Goal: Communication & Community: Answer question/provide support

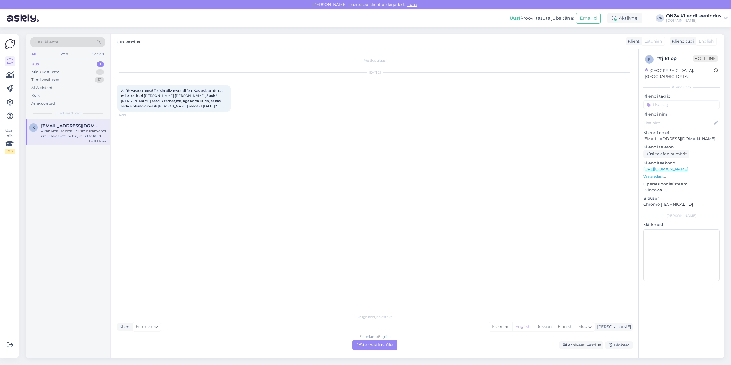
click at [668, 136] on p "[EMAIL_ADDRESS][DOMAIN_NAME]" at bounding box center [682, 139] width 76 height 6
copy p "[EMAIL_ADDRESS][DOMAIN_NAME]"
drag, startPoint x: 517, startPoint y: 327, endPoint x: 507, endPoint y: 330, distance: 9.9
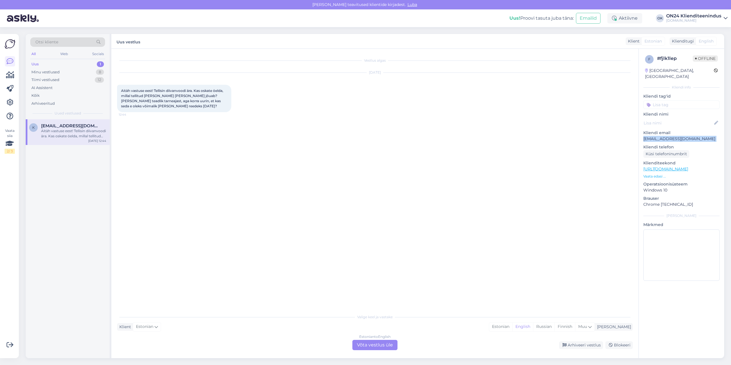
click at [513, 327] on div "Estonian" at bounding box center [500, 327] width 23 height 9
click at [395, 345] on div "Estonian to Estonian Võta vestlus üle" at bounding box center [375, 345] width 45 height 10
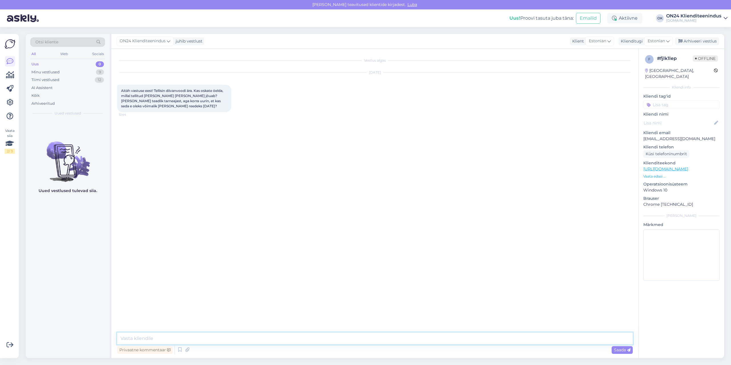
click at [384, 341] on textarea at bounding box center [375, 339] width 516 height 12
type textarea "Tere! Mis on tellimuse number või [PERSON_NAME] nimele tehtud?"
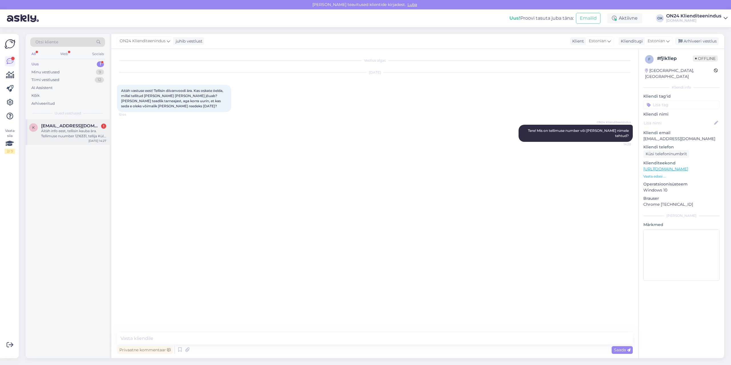
click at [60, 133] on div "Aitäh info eest, tellisin kauba ära. Tellimuse nuumber 1216331, tellija Külli M…" at bounding box center [73, 134] width 65 height 10
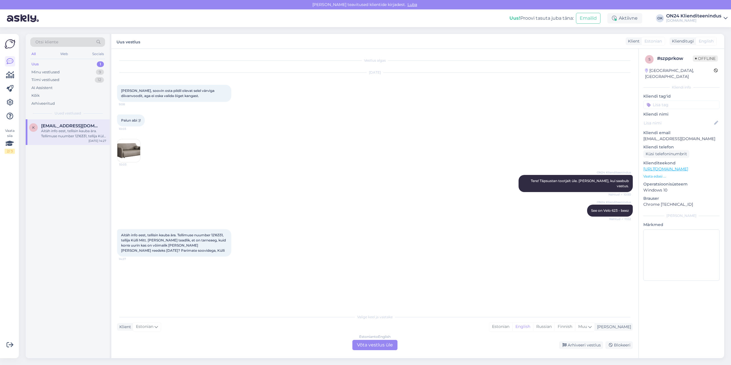
click at [218, 233] on span "Aitäh info eest, tellisin kauba ära. Tellimuse nuumber 1216331, tellija Külli M…" at bounding box center [174, 243] width 106 height 20
copy span "1216331"
click at [513, 329] on div "Estonian" at bounding box center [500, 327] width 23 height 9
click at [378, 344] on div "Estonian to Estonian Võta vestlus üle" at bounding box center [375, 345] width 45 height 10
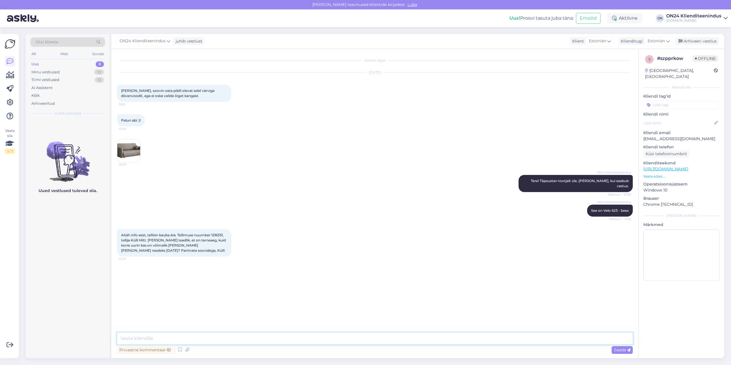
click at [309, 338] on textarea at bounding box center [375, 339] width 516 height 12
type textarea "Tere! Paraku nii kiirelt ei ole võimalik, [PERSON_NAME] on tellimisega ja saabu…"
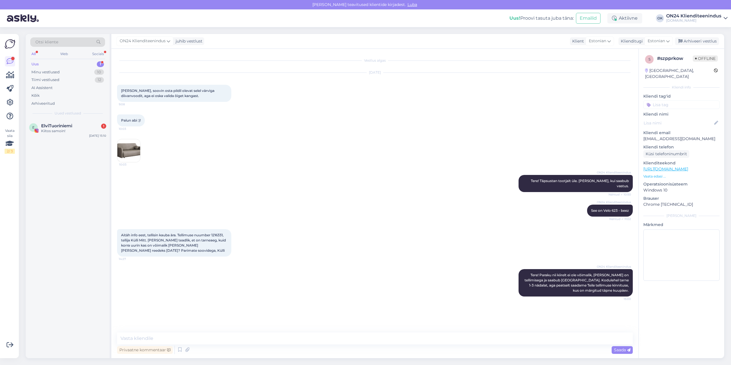
click at [52, 62] on div "Uus 1" at bounding box center [67, 64] width 75 height 8
click at [69, 128] on span "ElviTuoriniemi" at bounding box center [56, 125] width 31 height 5
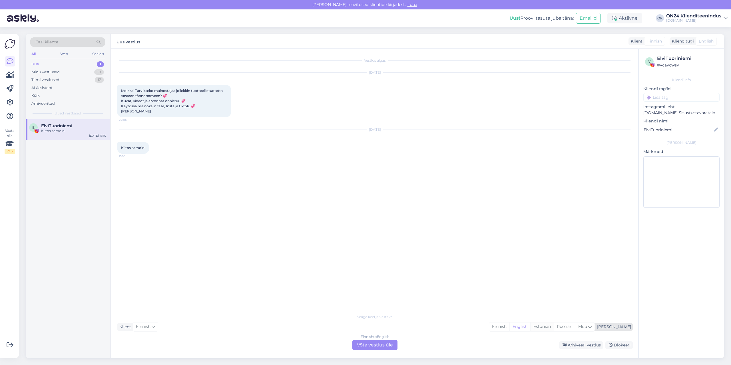
click at [554, 325] on div "Estonian" at bounding box center [542, 327] width 23 height 9
click at [361, 347] on div "Finnish to Estonian Võta vestlus üle" at bounding box center [375, 345] width 45 height 10
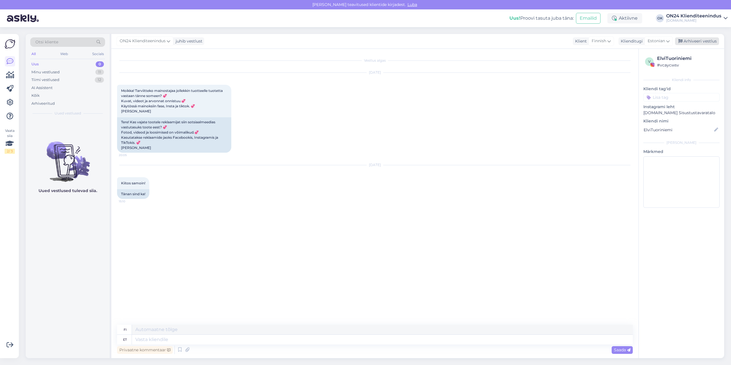
click at [712, 43] on div "Arhiveeri vestlus" at bounding box center [697, 41] width 44 height 8
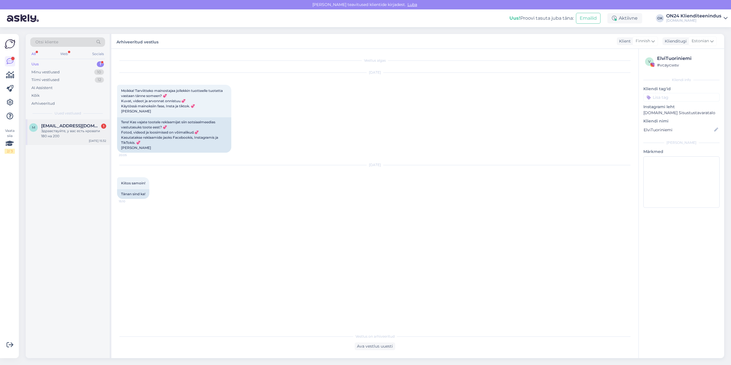
click at [49, 129] on div "Здравствуйте, у вас есть кровати 180 на 200" at bounding box center [73, 134] width 65 height 10
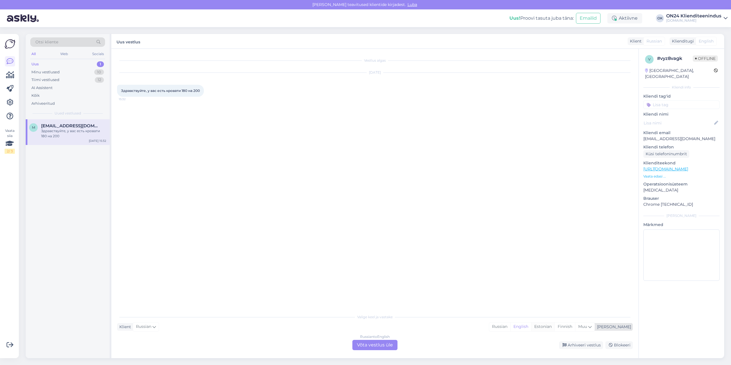
click at [555, 326] on div "Estonian" at bounding box center [542, 327] width 23 height 9
click at [391, 343] on div "Russian to Estonian Võta vestlus üle" at bounding box center [375, 345] width 45 height 10
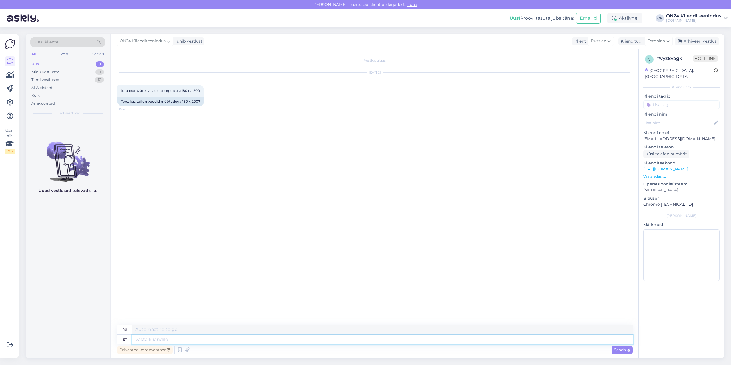
click at [330, 338] on textarea at bounding box center [382, 340] width 501 height 10
type textarea "Tere!"
type textarea "Привет!"
type textarea "Tere"
type textarea "Привет"
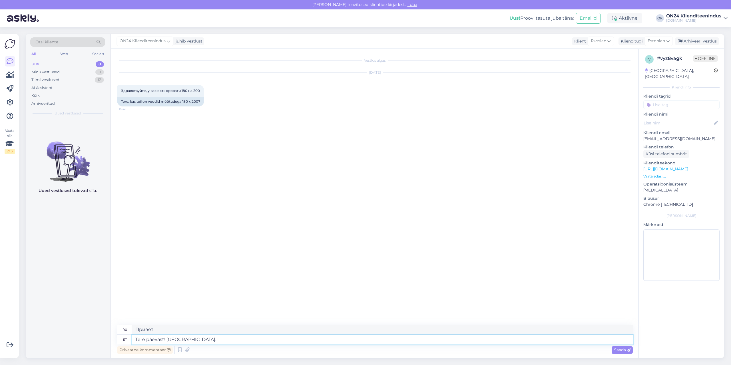
type textarea "Tere päevast! [GEOGRAPHIC_DATA]."
type textarea "Добрый день! Да."
type textarea "V"
type textarea "Meie"
type textarea "Наш"
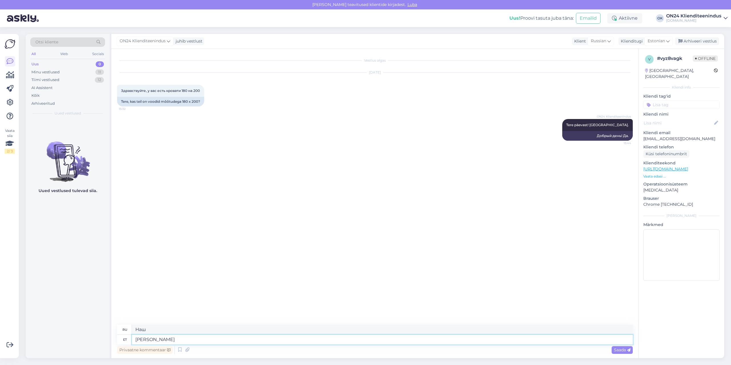
type textarea "Meie valik o"
type textarea "Наш выбор"
type textarea "Meie valik on si"
type textarea "Наш выбор -"
type textarea "Meie valik on siin:"
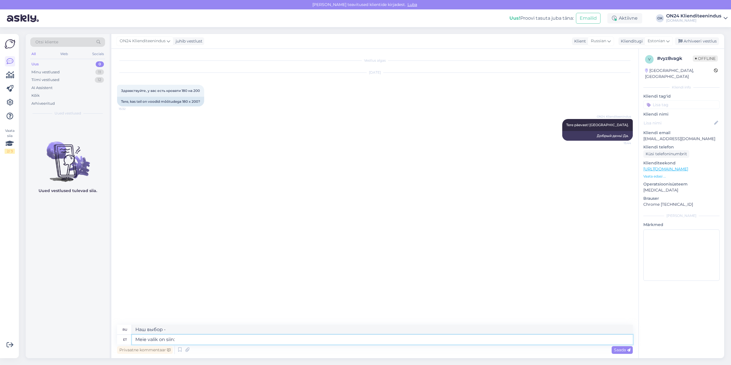
type textarea "Наш выбор здесь:"
paste textarea "[URL][DOMAIN_NAME]"
type textarea "[URL][DOMAIN_NAME]"
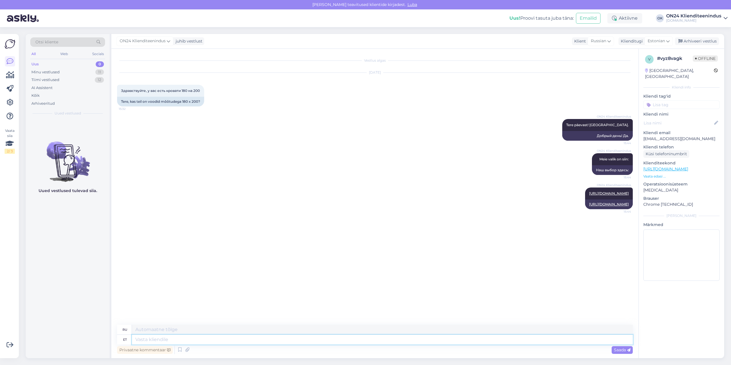
paste textarea "[URL][DOMAIN_NAME]"
type textarea "[URL][DOMAIN_NAME]"
paste textarea "[URL][DOMAIN_NAME]"
type textarea "[URL][DOMAIN_NAME]"
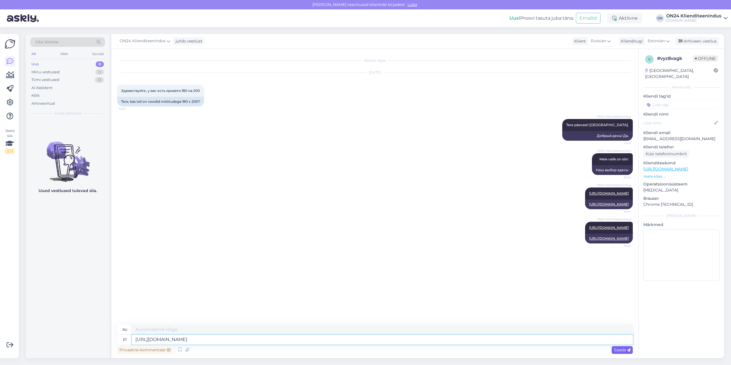
type textarea "[URL][DOMAIN_NAME]"
click at [629, 347] on div "Saada" at bounding box center [622, 351] width 21 height 8
